Goal: Information Seeking & Learning: Learn about a topic

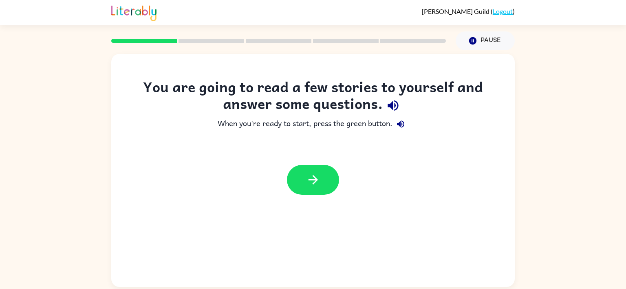
click at [395, 104] on icon "button" at bounding box center [393, 105] width 14 height 14
click at [317, 196] on div at bounding box center [312, 179] width 403 height 46
click at [311, 174] on icon "button" at bounding box center [313, 179] width 14 height 14
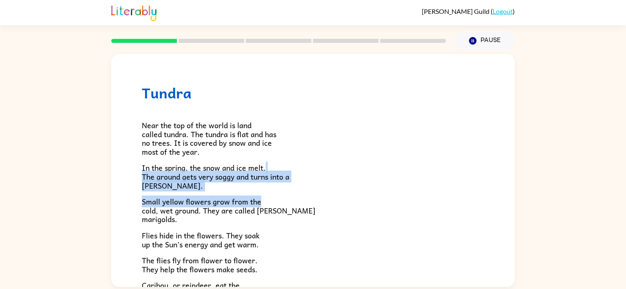
drag, startPoint x: 495, startPoint y: 194, endPoint x: 496, endPoint y: 165, distance: 28.6
click at [496, 165] on div "Tundra Near the top of the world is land called tundra. The tundra is flat and …" at bounding box center [312, 233] width 403 height 358
click at [315, 230] on div "Near the top of the world is land called tundra. The tundra is flat and has no …" at bounding box center [313, 237] width 342 height 273
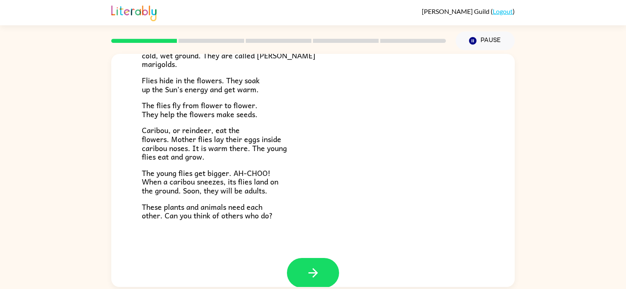
scroll to position [167, 0]
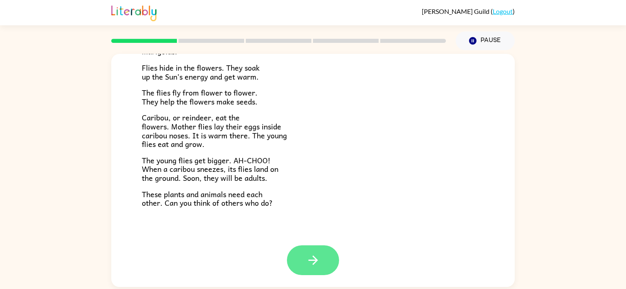
click at [319, 258] on icon "button" at bounding box center [313, 260] width 14 height 14
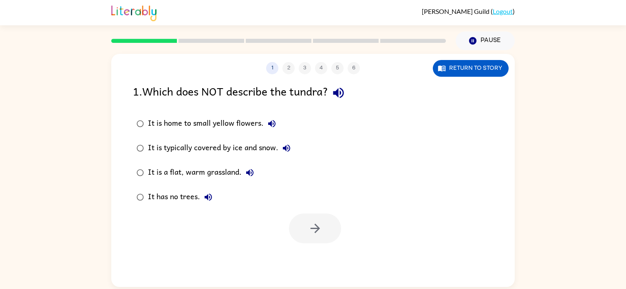
scroll to position [0, 0]
click at [313, 224] on icon "button" at bounding box center [315, 228] width 14 height 14
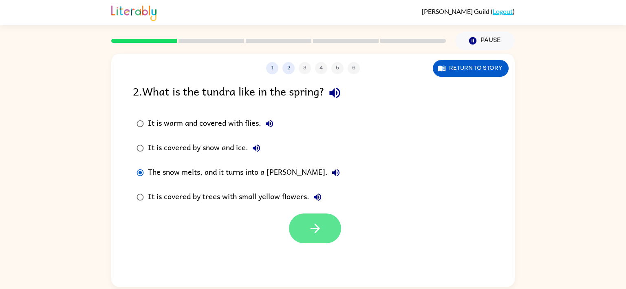
click at [319, 220] on button "button" at bounding box center [315, 228] width 52 height 30
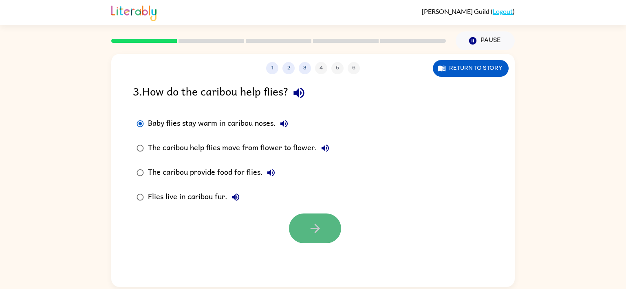
click at [300, 221] on button "button" at bounding box center [315, 228] width 52 height 30
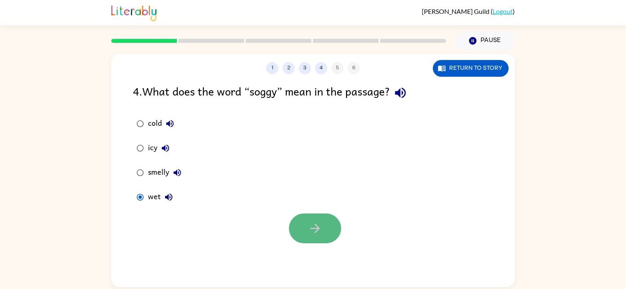
click at [322, 222] on icon "button" at bounding box center [315, 228] width 14 height 14
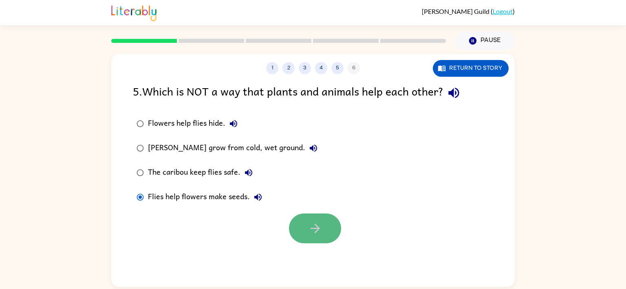
click at [325, 230] on button "button" at bounding box center [315, 228] width 52 height 30
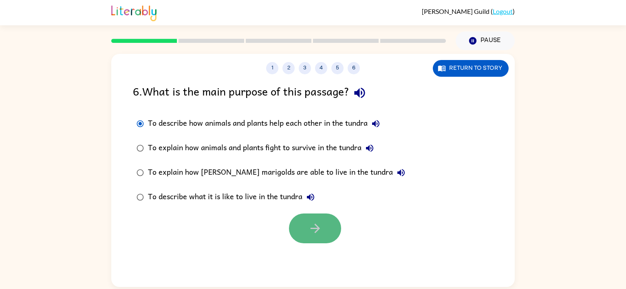
click at [324, 232] on button "button" at bounding box center [315, 228] width 52 height 30
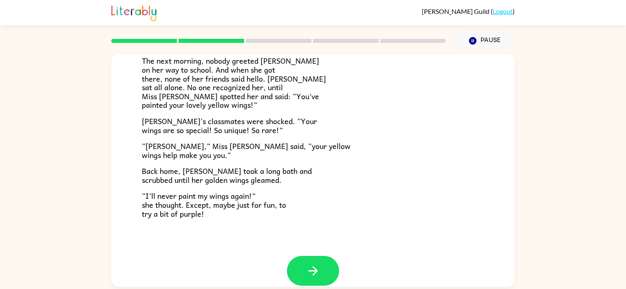
scroll to position [228, 0]
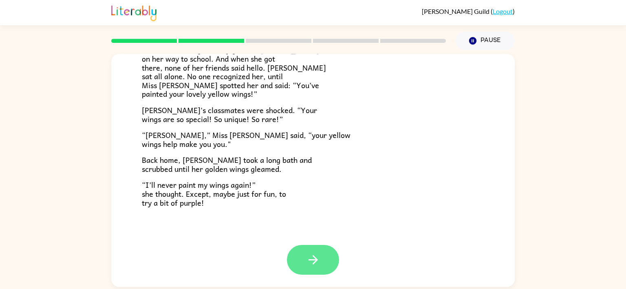
click at [329, 247] on button "button" at bounding box center [313, 260] width 52 height 30
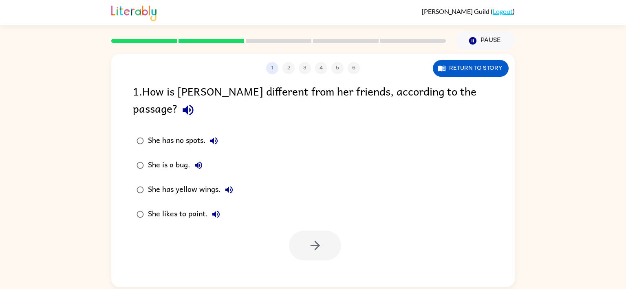
scroll to position [0, 0]
click at [325, 232] on button "button" at bounding box center [315, 245] width 52 height 30
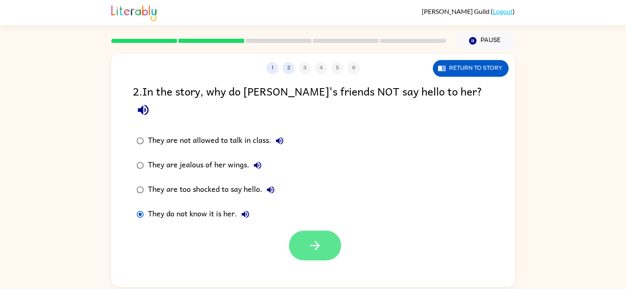
click at [307, 230] on button "button" at bounding box center [315, 245] width 52 height 30
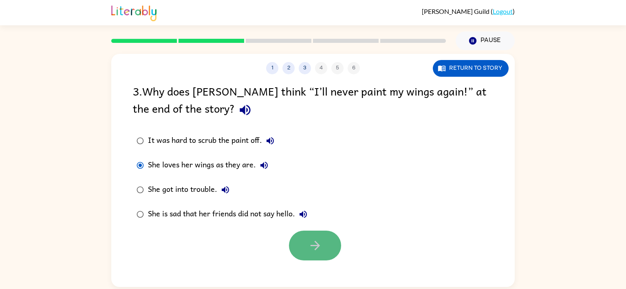
click at [323, 249] on button "button" at bounding box center [315, 245] width 52 height 30
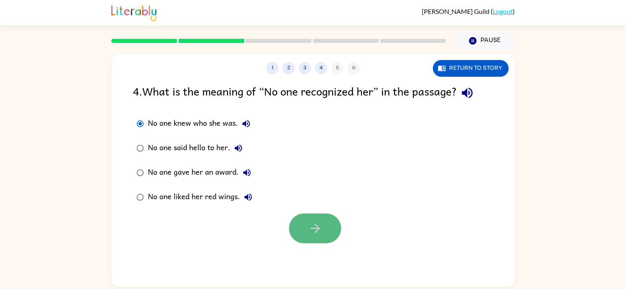
click at [325, 231] on button "button" at bounding box center [315, 228] width 52 height 30
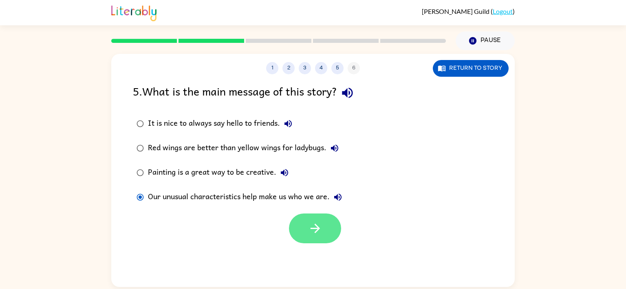
click at [320, 231] on icon "button" at bounding box center [315, 228] width 14 height 14
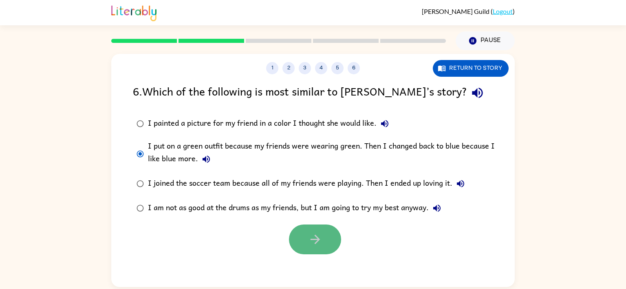
click at [318, 233] on icon "button" at bounding box center [315, 239] width 14 height 14
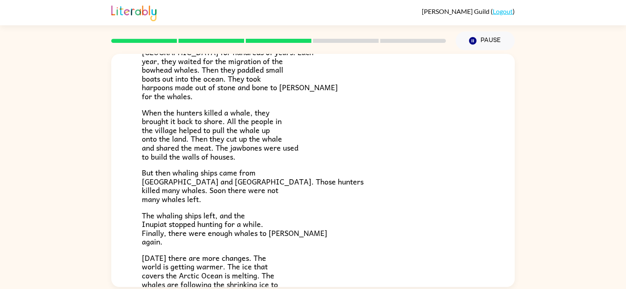
scroll to position [124, 0]
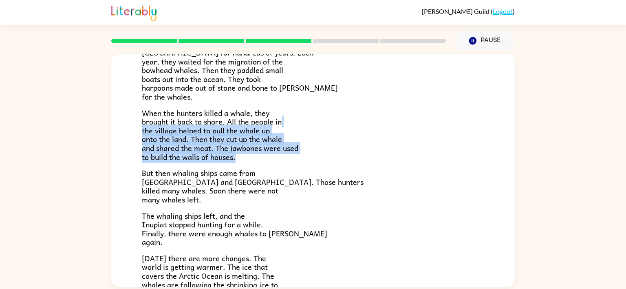
drag, startPoint x: 509, startPoint y: 125, endPoint x: 500, endPoint y: 158, distance: 34.1
click at [500, 158] on div "The People of the Whale A group of [DEMOGRAPHIC_DATA] lives along the coast of …" at bounding box center [312, 162] width 403 height 465
click at [476, 139] on p "When the hunters killed a whale, they brought it back to shore. All the people …" at bounding box center [313, 134] width 342 height 53
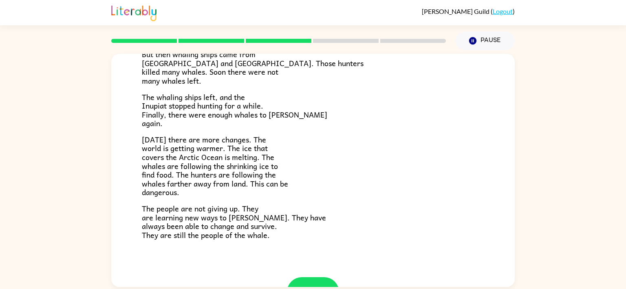
scroll to position [275, 0]
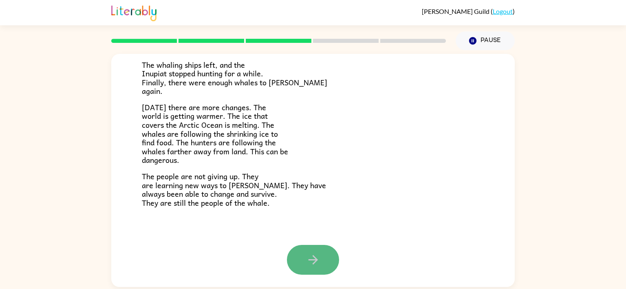
click at [314, 256] on icon "button" at bounding box center [312, 259] width 9 height 9
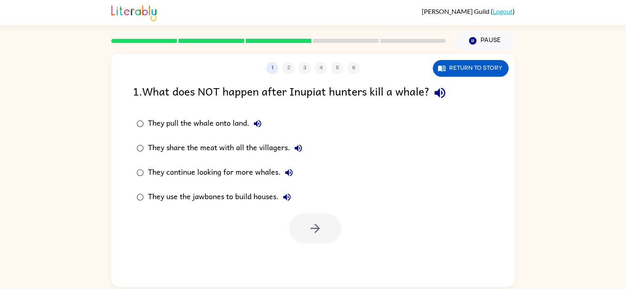
click at [124, 158] on div "1 . What does NOT happen after Inupiat hunters kill a whale? They pull the whal…" at bounding box center [312, 162] width 403 height 161
click at [332, 235] on button "button" at bounding box center [315, 228] width 52 height 30
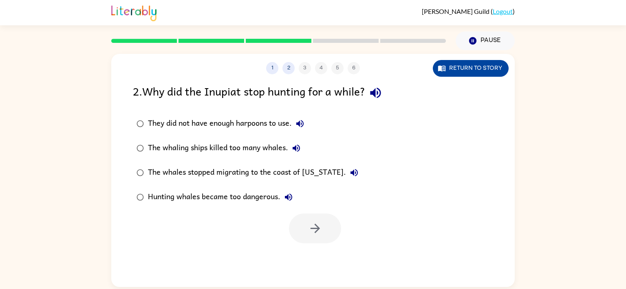
click at [456, 64] on button "Return to story" at bounding box center [471, 68] width 76 height 17
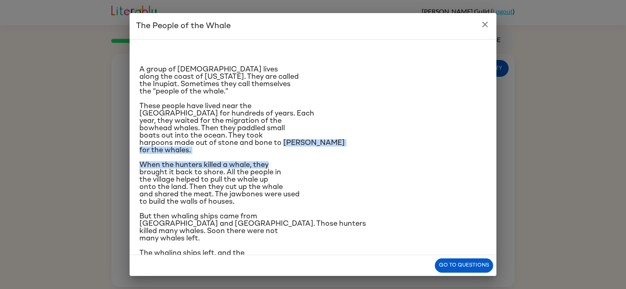
drag, startPoint x: 499, startPoint y: 141, endPoint x: 495, endPoint y: 154, distance: 12.8
click at [495, 154] on div "The People of the Whale A group of [DEMOGRAPHIC_DATA] lives along the coast of …" at bounding box center [313, 144] width 626 height 289
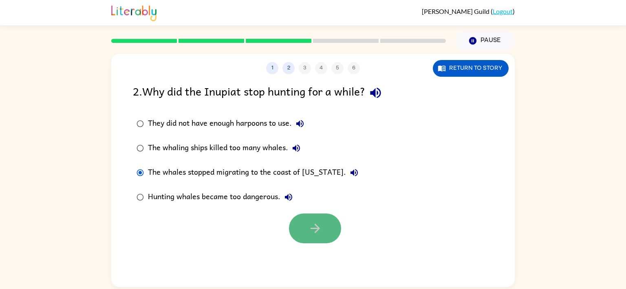
click at [327, 226] on button "button" at bounding box center [315, 228] width 52 height 30
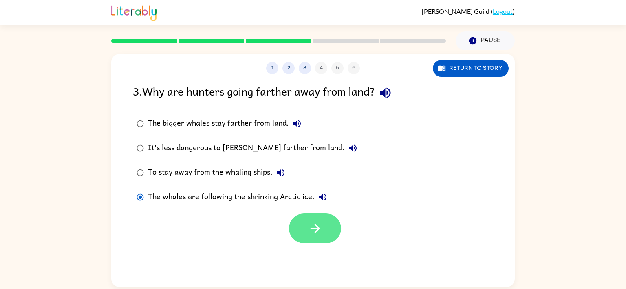
click at [306, 226] on button "button" at bounding box center [315, 228] width 52 height 30
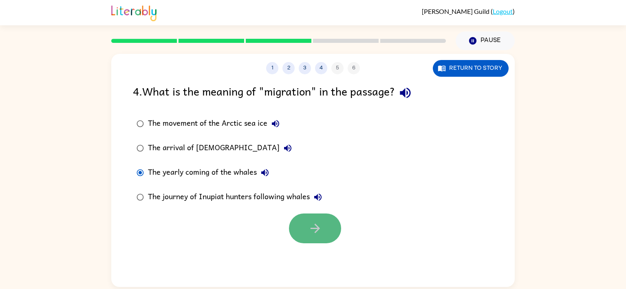
click at [328, 230] on button "button" at bounding box center [315, 228] width 52 height 30
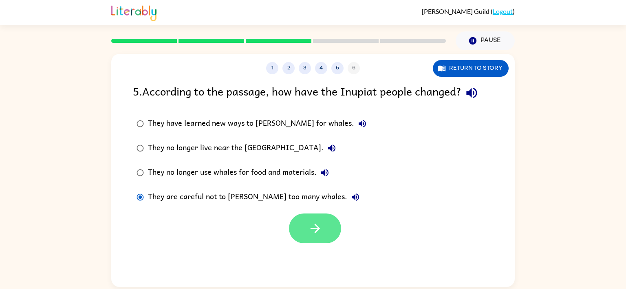
click at [320, 223] on icon "button" at bounding box center [315, 228] width 14 height 14
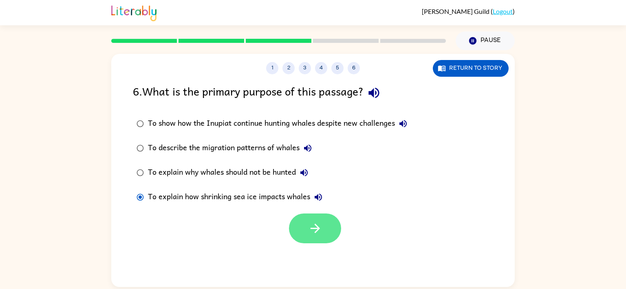
click at [296, 220] on button "button" at bounding box center [315, 228] width 52 height 30
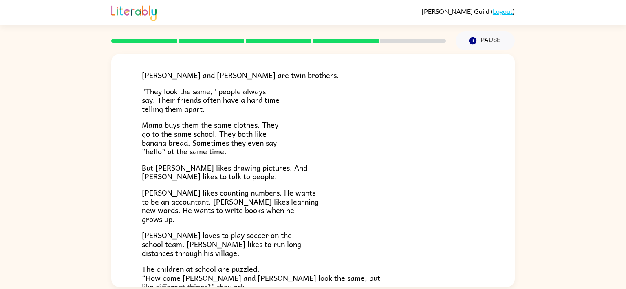
scroll to position [49, 0]
drag, startPoint x: 513, startPoint y: 63, endPoint x: 520, endPoint y: 90, distance: 28.2
click at [520, 90] on div "[PERSON_NAME] and [PERSON_NAME] and [PERSON_NAME] are twin brothers. "They look…" at bounding box center [313, 168] width 626 height 236
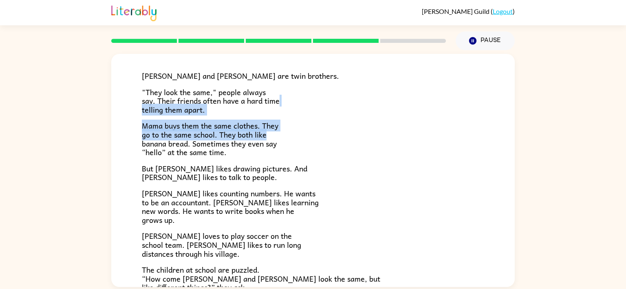
drag, startPoint x: 508, startPoint y: 98, endPoint x: 507, endPoint y: 134, distance: 36.7
click at [507, 134] on div "[PERSON_NAME] and [PERSON_NAME] and [PERSON_NAME] are twin brothers. "They look…" at bounding box center [312, 187] width 403 height 367
click at [456, 138] on p "Mama buys them the same clothes. They go to the same school. They both like ban…" at bounding box center [313, 138] width 342 height 35
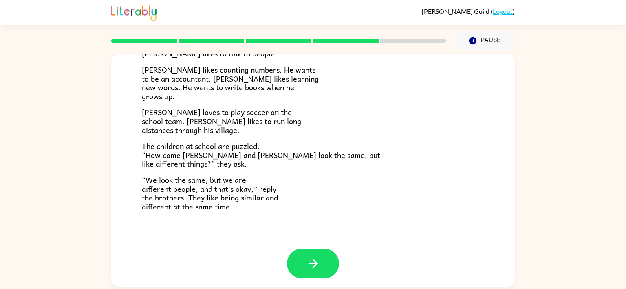
scroll to position [174, 0]
click at [315, 257] on icon "button" at bounding box center [313, 262] width 14 height 14
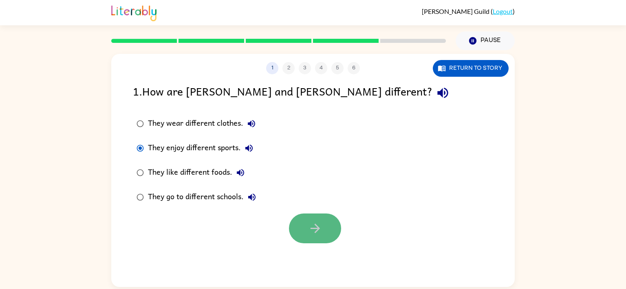
click at [306, 229] on button "button" at bounding box center [315, 228] width 52 height 30
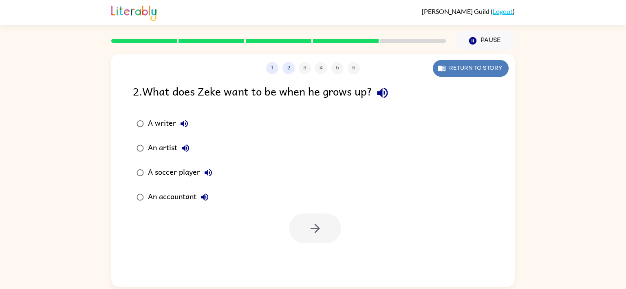
click at [491, 70] on button "Return to story" at bounding box center [471, 68] width 76 height 17
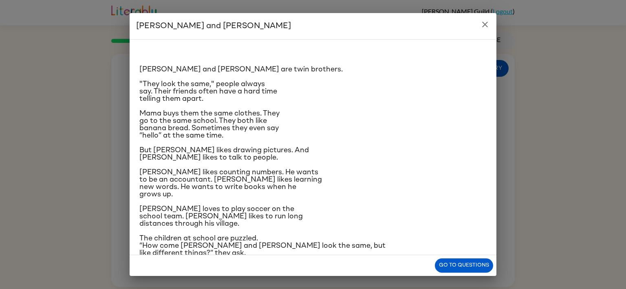
click at [450, 274] on div "Go to questions" at bounding box center [313, 265] width 367 height 21
click at [450, 261] on button "Go to questions" at bounding box center [464, 265] width 58 height 14
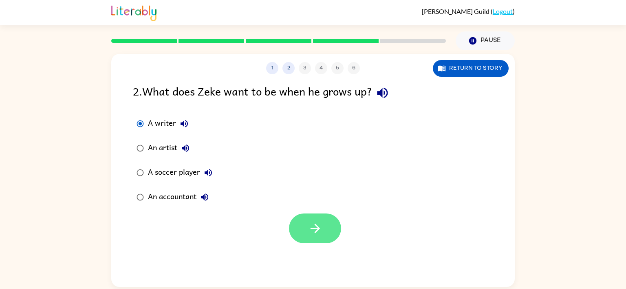
click at [310, 216] on button "button" at bounding box center [315, 228] width 52 height 30
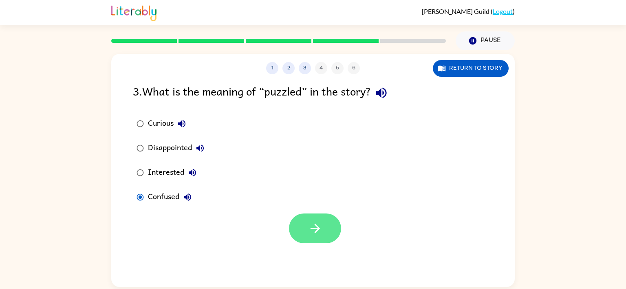
click at [325, 231] on button "button" at bounding box center [315, 228] width 52 height 30
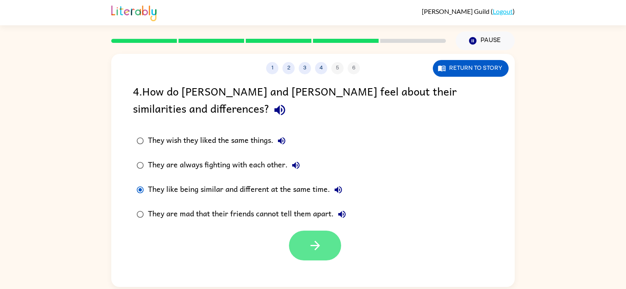
click at [322, 251] on button "button" at bounding box center [315, 245] width 52 height 30
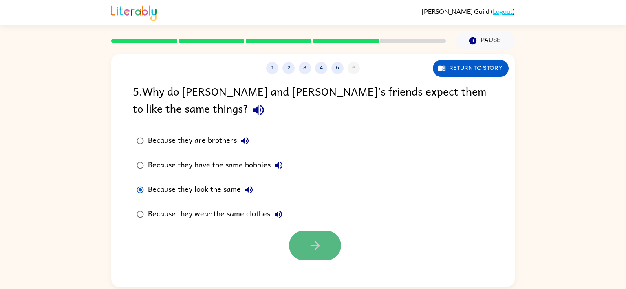
click at [324, 250] on button "button" at bounding box center [315, 245] width 52 height 30
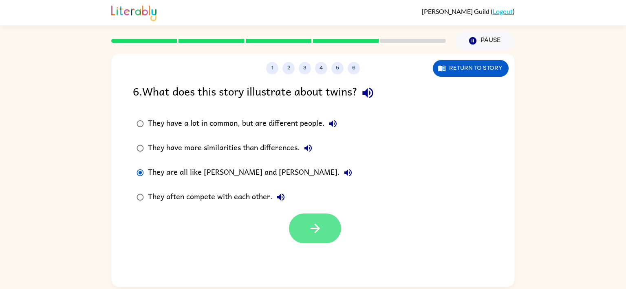
click at [321, 223] on icon "button" at bounding box center [315, 228] width 14 height 14
